Goal: Complete application form

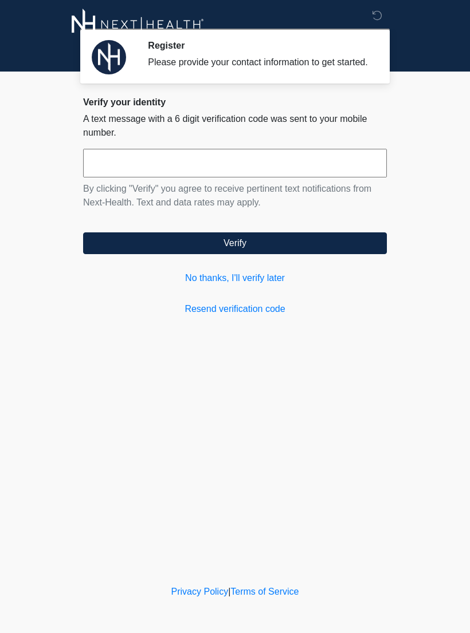
click at [320, 175] on input "text" at bounding box center [234, 163] width 303 height 29
type input "******"
click at [353, 254] on button "Verify" at bounding box center [234, 243] width 303 height 22
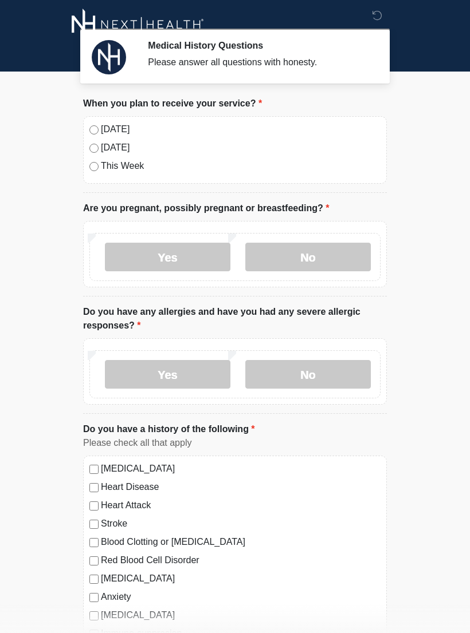
click at [337, 256] on label "No" at bounding box center [307, 257] width 125 height 29
click at [147, 384] on label "Yes" at bounding box center [167, 374] width 125 height 29
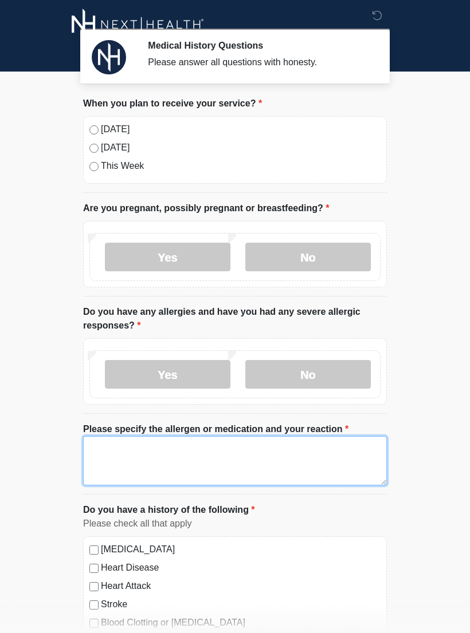
click at [317, 450] on textarea "Please specify the allergen or medication and your reaction" at bounding box center [234, 460] width 303 height 49
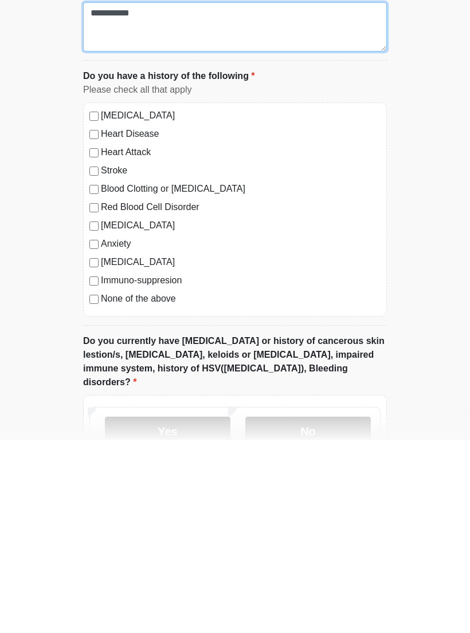
scroll to position [242, 0]
type textarea "**********"
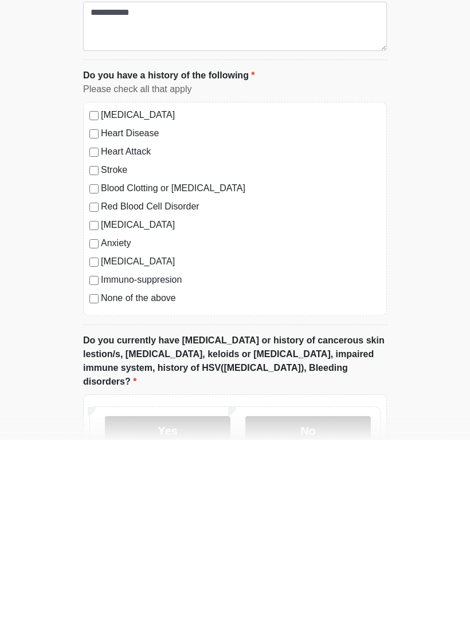
click at [333, 609] on label "No" at bounding box center [307, 623] width 125 height 29
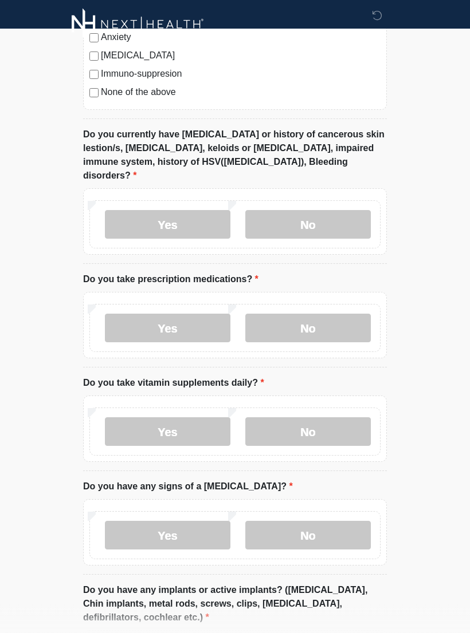
scroll to position [641, 0]
click at [334, 314] on label "No" at bounding box center [307, 328] width 125 height 29
click at [147, 417] on label "Yes" at bounding box center [167, 431] width 125 height 29
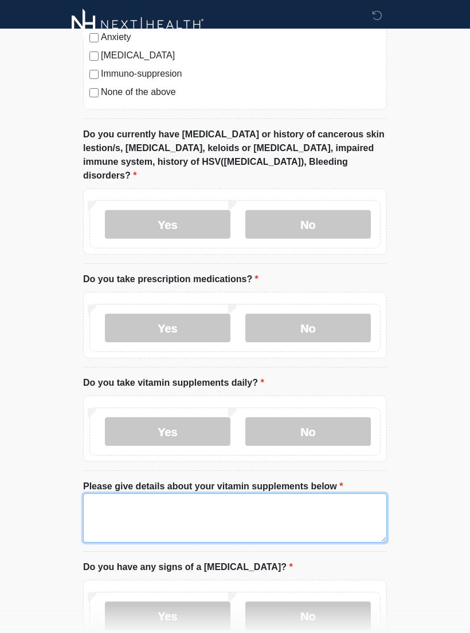
click at [318, 499] on textarea "Please give details about your vitamin supplements below" at bounding box center [234, 518] width 303 height 49
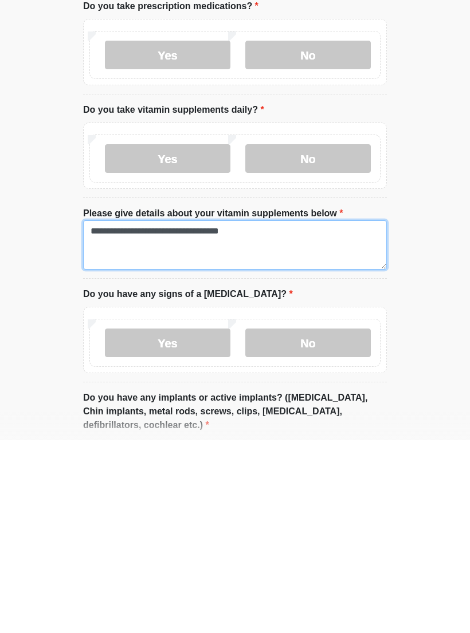
click at [202, 413] on textarea "**********" at bounding box center [234, 437] width 303 height 49
type textarea "**********"
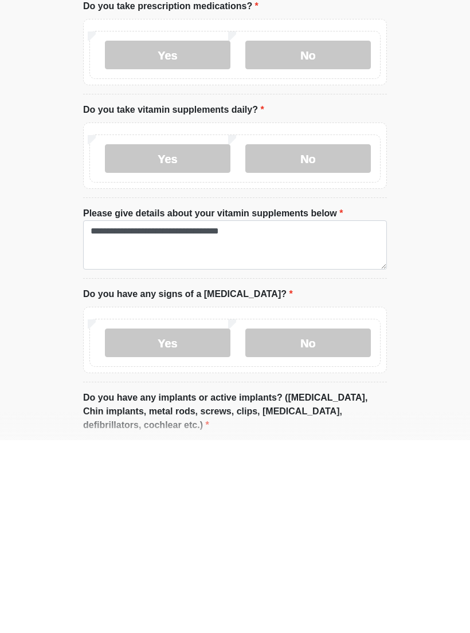
click at [336, 522] on label "No" at bounding box center [307, 536] width 125 height 29
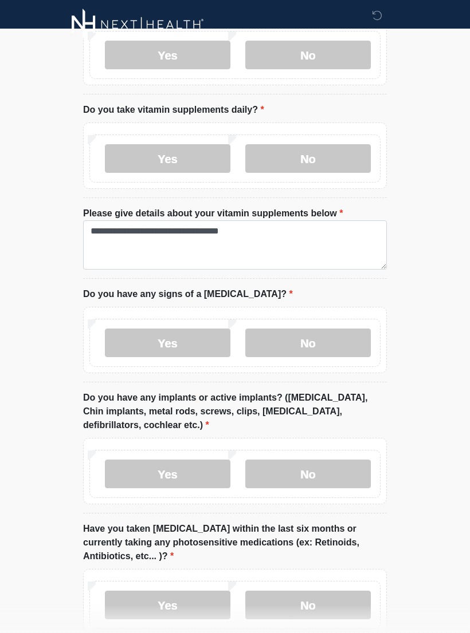
click at [338, 460] on label "No" at bounding box center [307, 474] width 125 height 29
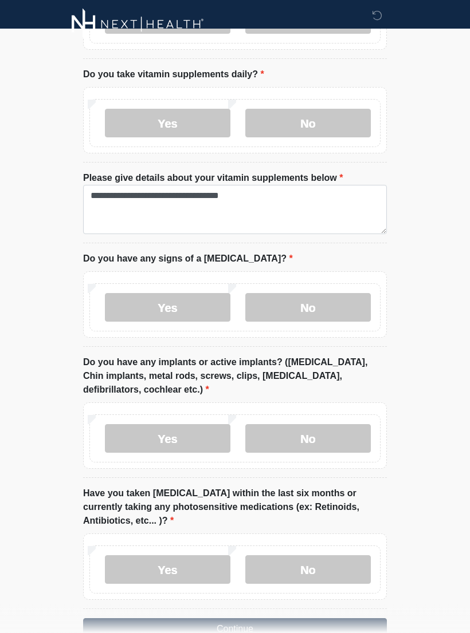
scroll to position [983, 0]
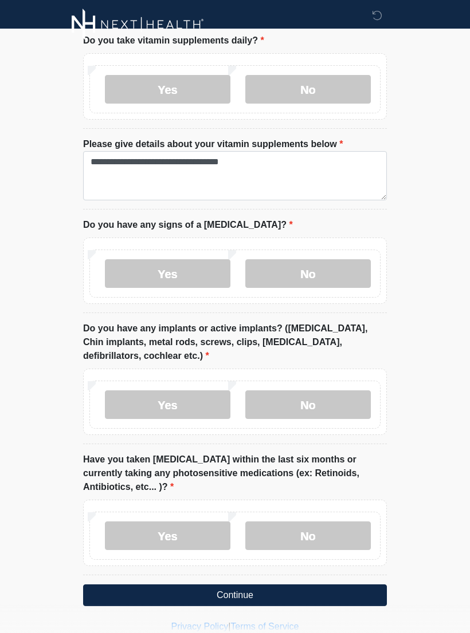
click at [329, 522] on label "No" at bounding box center [307, 536] width 125 height 29
click at [338, 585] on button "Continue" at bounding box center [234, 596] width 303 height 22
click at [342, 585] on button "Continue" at bounding box center [234, 596] width 303 height 22
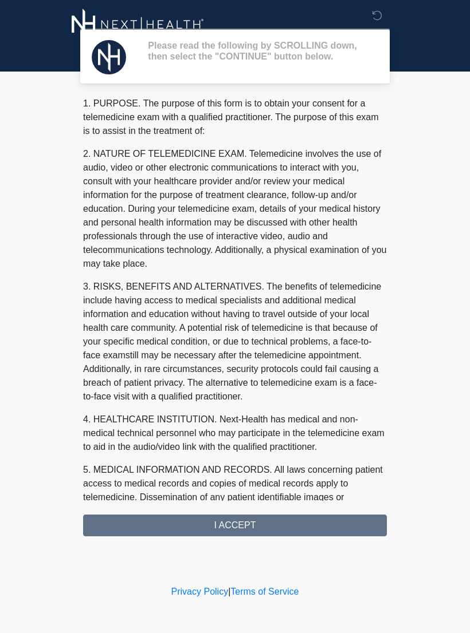
scroll to position [0, 0]
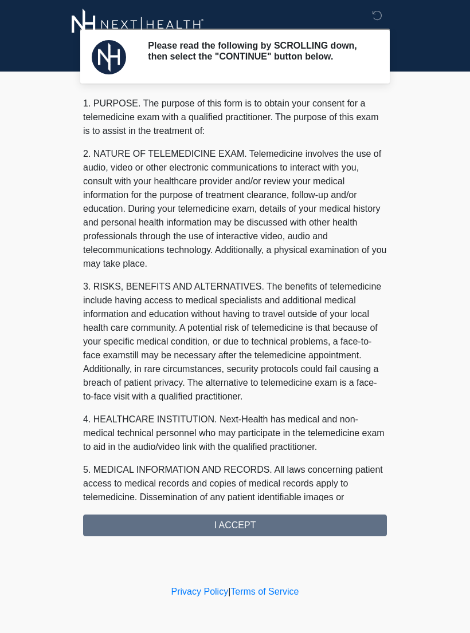
click at [336, 527] on div "1. PURPOSE. The purpose of this form is to obtain your consent for a telemedici…" at bounding box center [234, 317] width 303 height 440
click at [266, 529] on div "1. PURPOSE. The purpose of this form is to obtain your consent for a telemedici…" at bounding box center [234, 317] width 303 height 440
click at [256, 529] on div "1. PURPOSE. The purpose of this form is to obtain your consent for a telemedici…" at bounding box center [234, 317] width 303 height 440
click at [236, 523] on div "1. PURPOSE. The purpose of this form is to obtain your consent for a telemedici…" at bounding box center [234, 317] width 303 height 440
click at [246, 533] on div "1. PURPOSE. The purpose of this form is to obtain your consent for a telemedici…" at bounding box center [234, 317] width 303 height 440
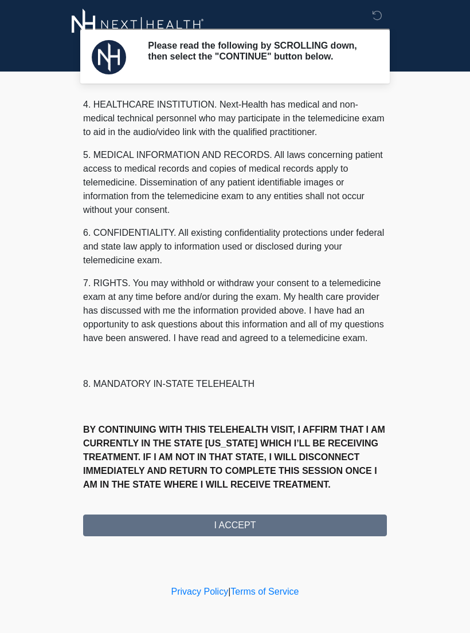
scroll to position [329, 0]
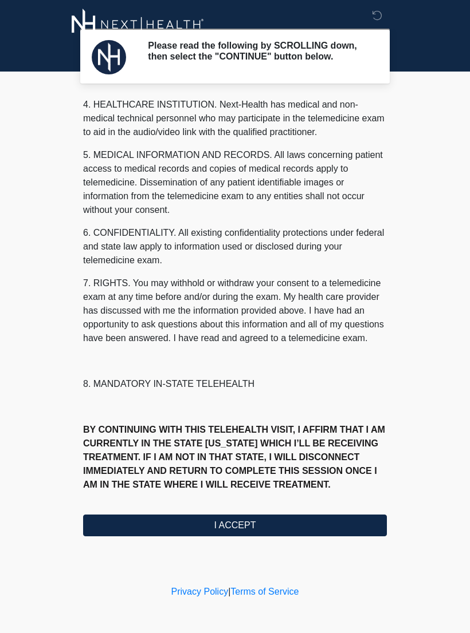
click at [258, 529] on button "I ACCEPT" at bounding box center [234, 526] width 303 height 22
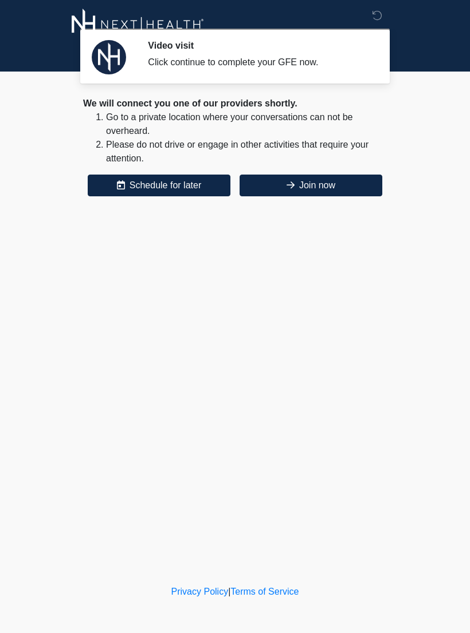
click at [334, 188] on button "Join now" at bounding box center [310, 186] width 143 height 22
